Goal: Information Seeking & Learning: Learn about a topic

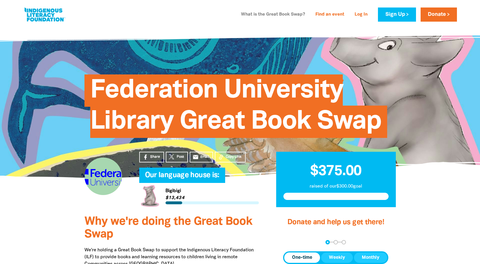
click at [264, 17] on link "What is the Great Book Swap?" at bounding box center [273, 14] width 71 height 9
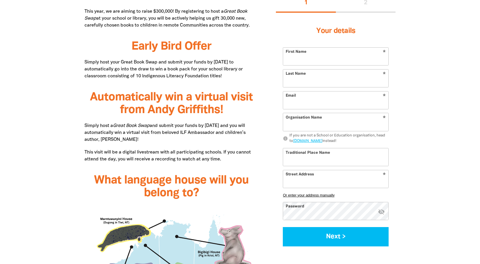
scroll to position [326, 0]
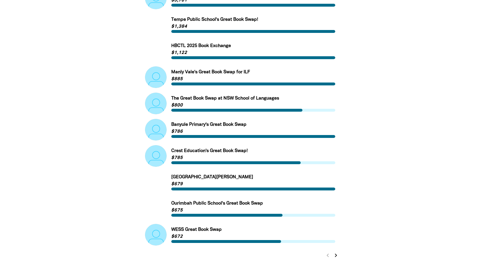
scroll to position [173, 0]
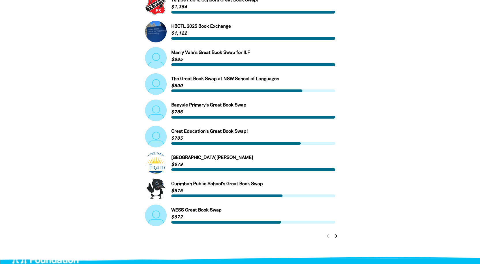
click at [337, 238] on icon "chevron_right" at bounding box center [336, 236] width 7 height 7
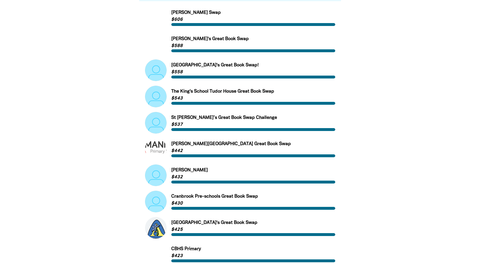
scroll to position [173, 0]
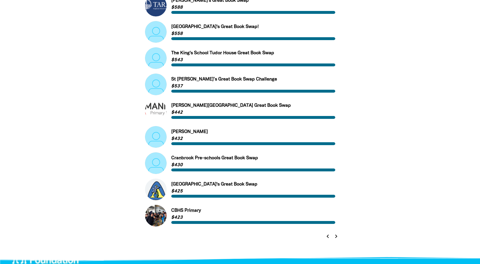
click at [336, 237] on icon "chevron_right" at bounding box center [336, 236] width 7 height 7
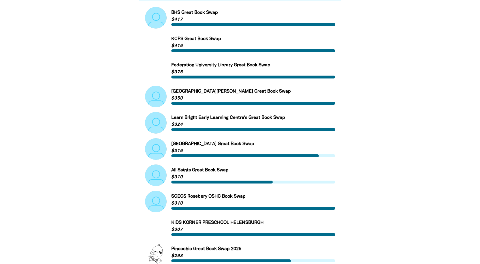
scroll to position [115, 0]
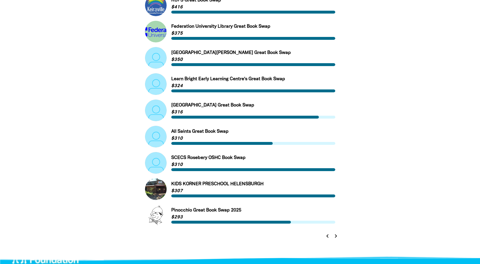
click at [327, 237] on icon "chevron_left" at bounding box center [327, 236] width 7 height 7
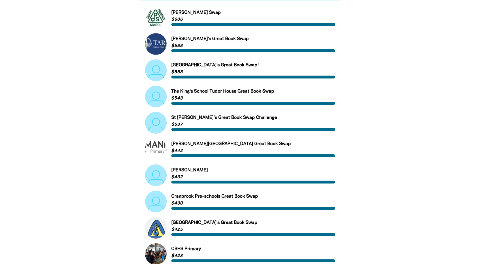
scroll to position [106, 0]
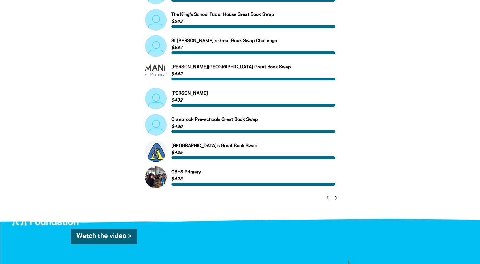
click at [329, 198] on icon "chevron_left" at bounding box center [327, 197] width 7 height 7
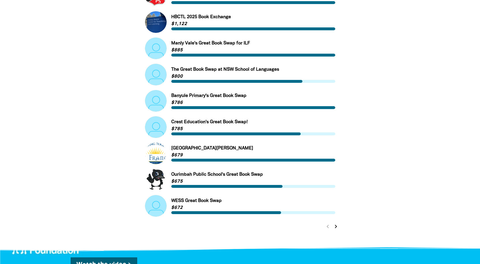
scroll to position [211, 0]
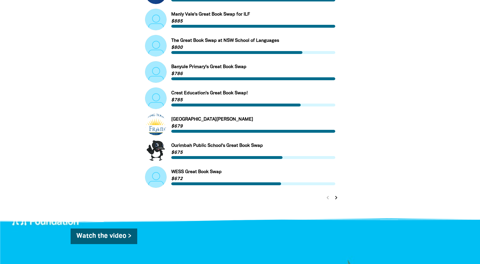
click at [337, 199] on icon "chevron_right" at bounding box center [336, 197] width 7 height 7
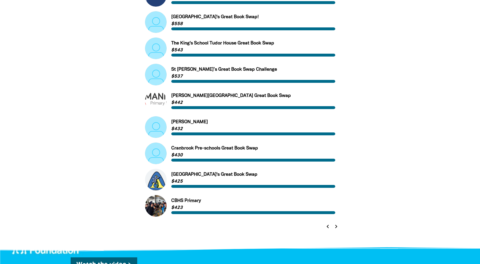
scroll to position [221, 0]
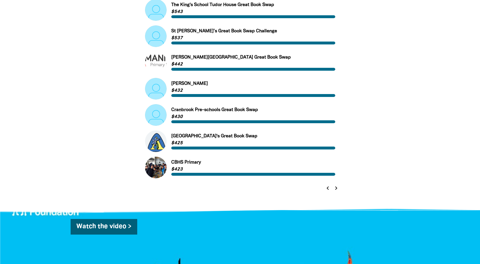
click at [337, 190] on icon "chevron_right" at bounding box center [336, 188] width 7 height 7
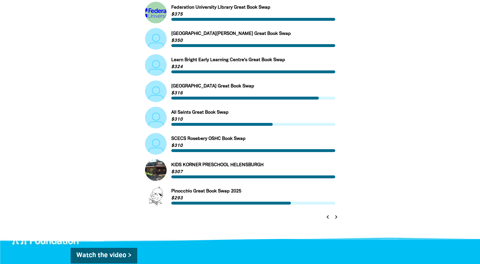
scroll to position [250, 0]
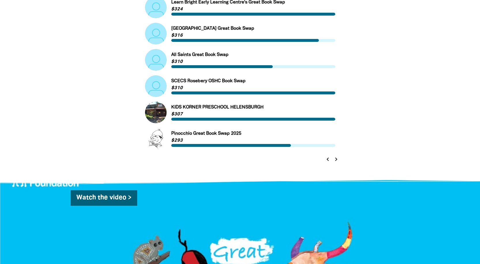
click at [336, 162] on icon "chevron_right" at bounding box center [336, 159] width 7 height 7
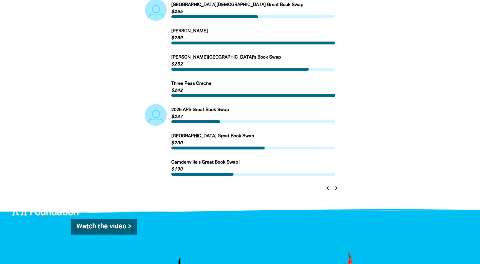
scroll to position [231, 0]
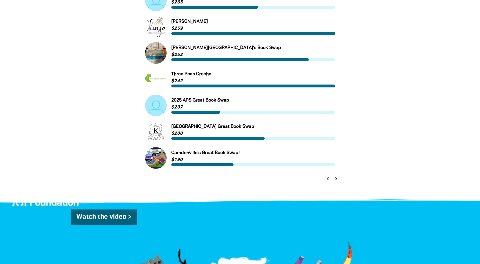
click at [338, 179] on icon "chevron_right" at bounding box center [336, 178] width 7 height 7
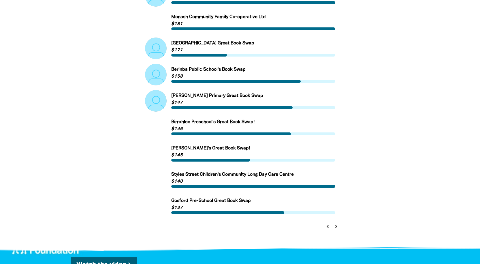
scroll to position [211, 0]
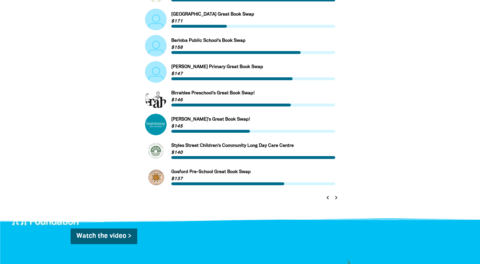
click at [335, 200] on icon "chevron_right" at bounding box center [336, 197] width 7 height 7
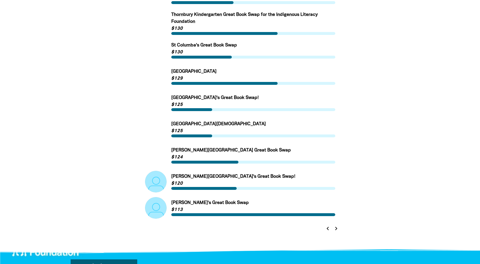
scroll to position [231, 0]
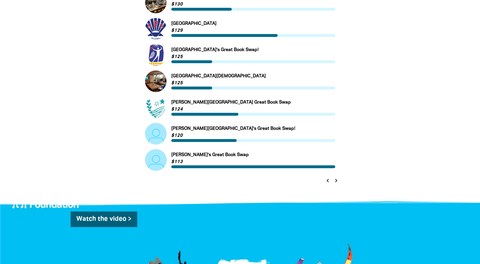
click at [334, 183] on icon "chevron_right" at bounding box center [336, 180] width 7 height 7
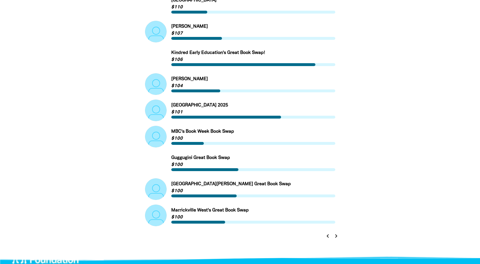
scroll to position [202, 0]
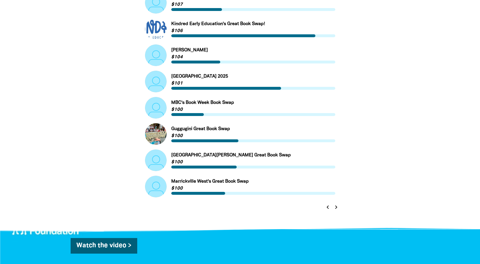
click at [336, 210] on icon "chevron_right" at bounding box center [336, 207] width 7 height 7
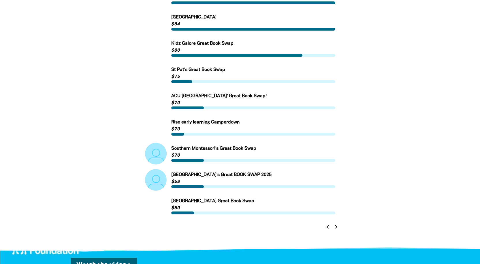
scroll to position [221, 0]
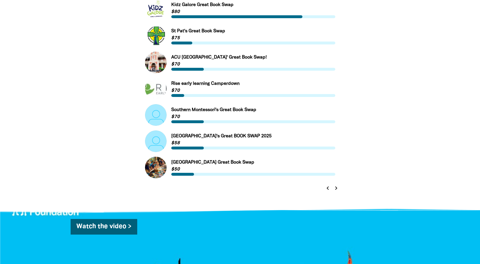
click at [336, 191] on icon "chevron_right" at bounding box center [336, 188] width 7 height 7
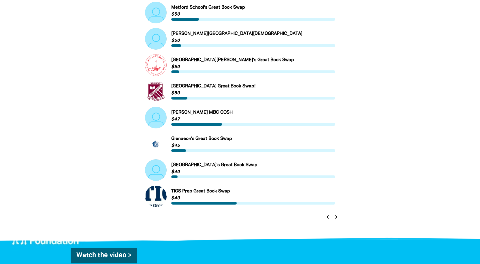
scroll to position [231, 0]
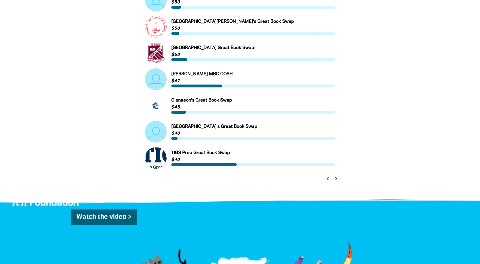
click at [336, 180] on icon "chevron_right" at bounding box center [336, 178] width 7 height 7
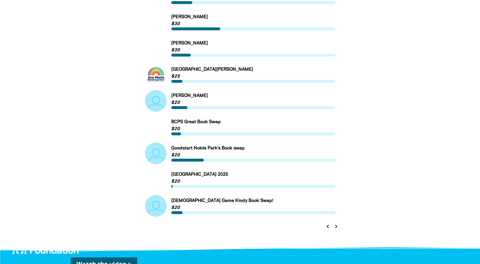
scroll to position [221, 0]
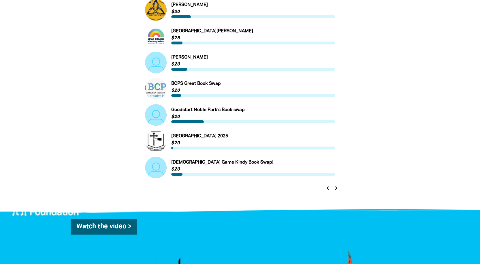
click at [335, 190] on icon "chevron_right" at bounding box center [336, 188] width 7 height 7
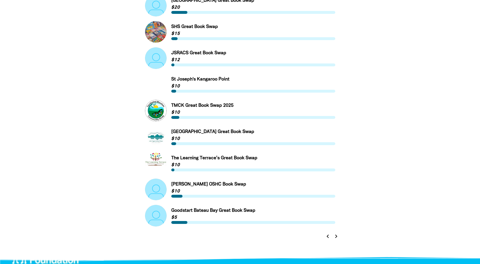
scroll to position [183, 0]
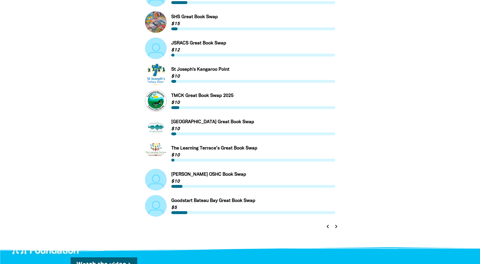
click at [336, 228] on icon "chevron_right" at bounding box center [336, 226] width 7 height 7
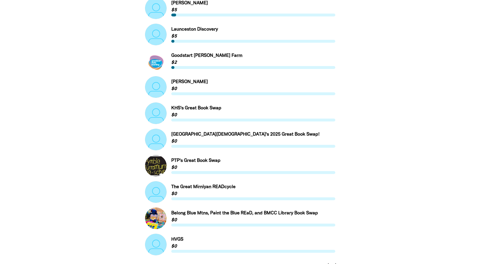
scroll to position [115, 0]
